Goal: Navigation & Orientation: Find specific page/section

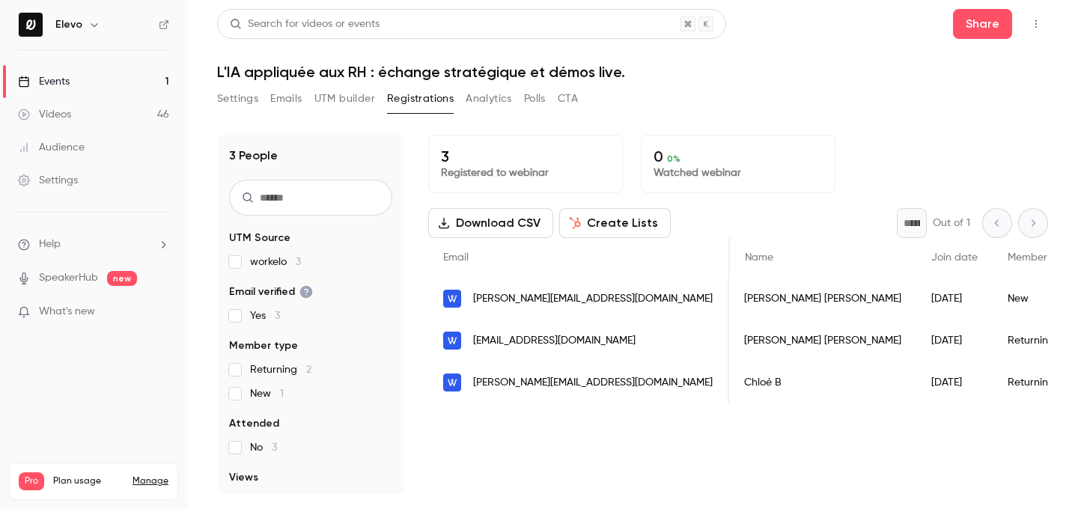
scroll to position [0, 1188]
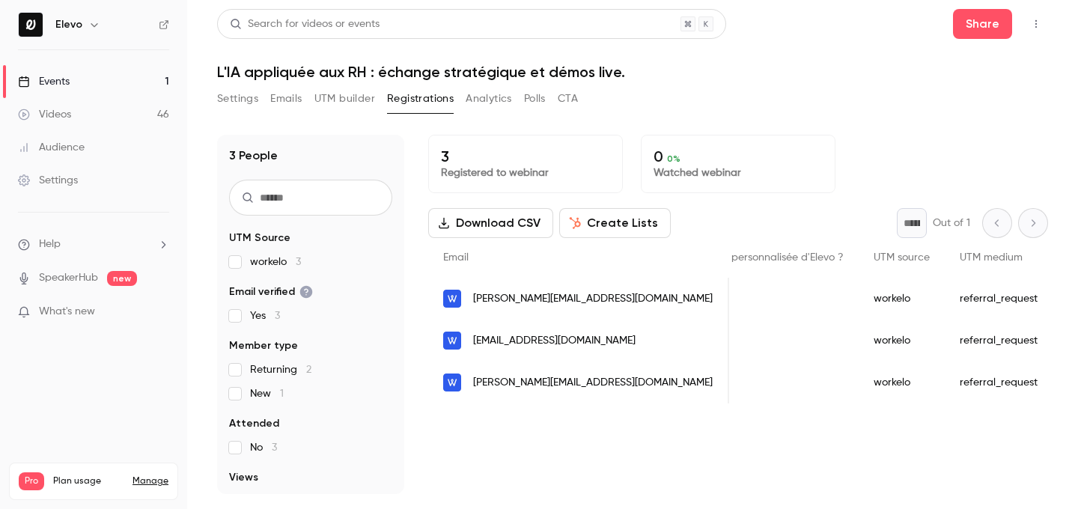
click at [152, 100] on link "Videos 46" at bounding box center [93, 114] width 187 height 33
